Goal: Find specific page/section: Find specific page/section

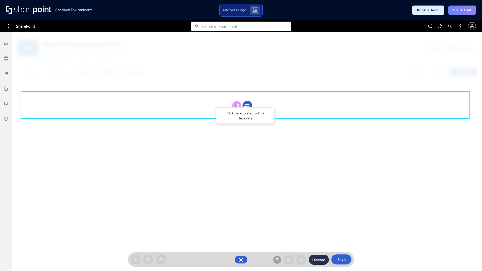
click at [247, 106] on circle at bounding box center [248, 106] width 10 height 10
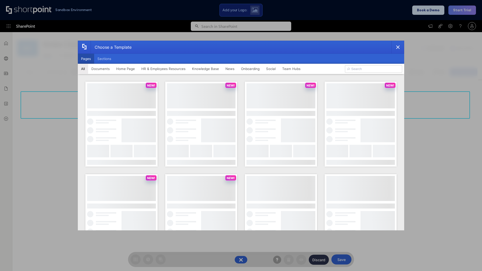
click at [86, 59] on button "Pages" at bounding box center [86, 59] width 16 height 10
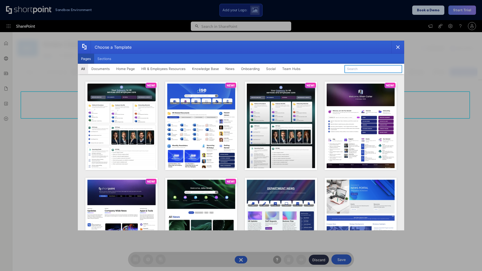
type input "HR 3"
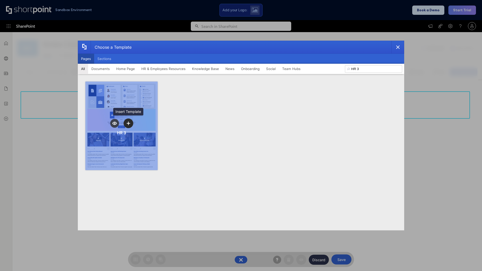
click at [128, 123] on icon "template selector" at bounding box center [129, 124] width 4 height 4
